Goal: Check status: Check status

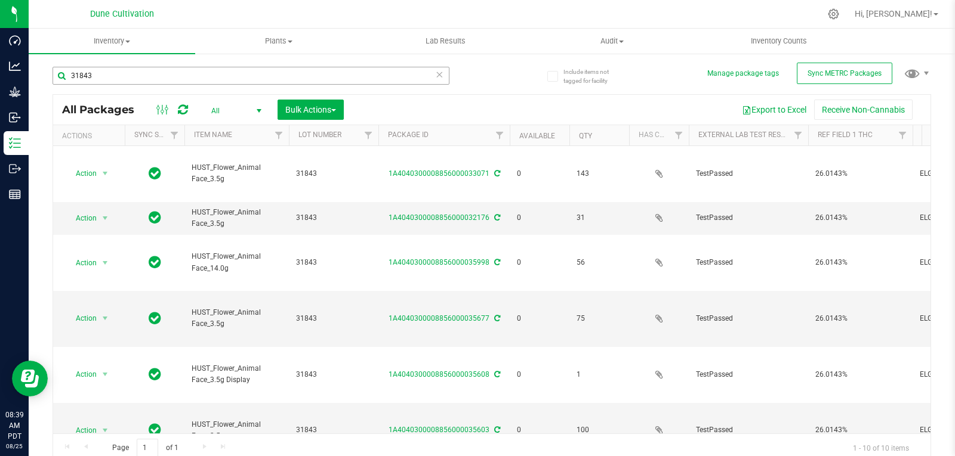
click at [213, 72] on input "31843" at bounding box center [251, 76] width 397 height 18
type input "31767"
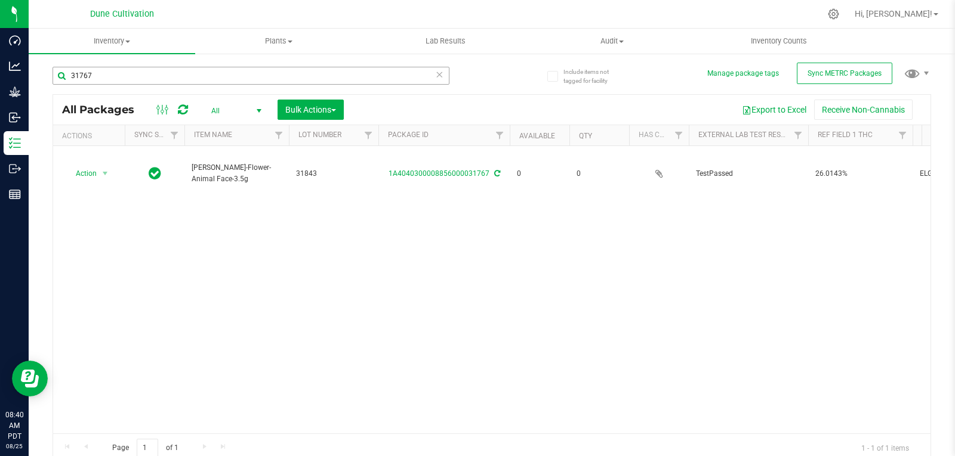
click at [145, 72] on input "31767" at bounding box center [251, 76] width 397 height 18
